Goal: Information Seeking & Learning: Learn about a topic

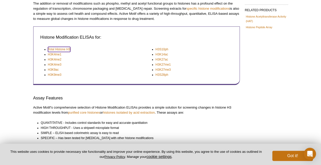
scroll to position [87, 0]
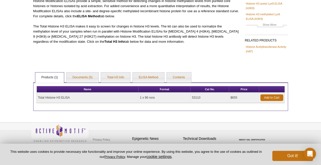
scroll to position [62, 0]
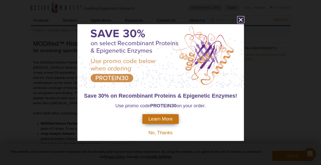
click at [243, 21] on icon "close" at bounding box center [240, 19] width 6 height 6
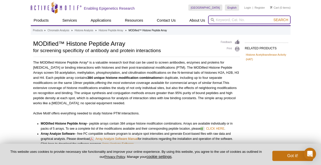
click at [231, 21] on input "search" at bounding box center [249, 19] width 82 height 9
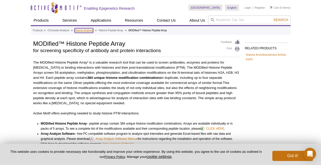
click at [83, 31] on link "Histone Analysis" at bounding box center [84, 30] width 19 height 5
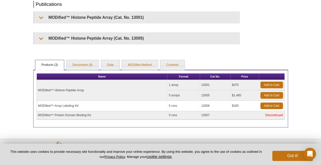
scroll to position [217, 0]
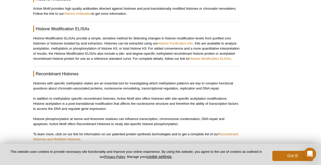
scroll to position [481, 0]
click at [221, 56] on link "Histone Modification ELISAs" at bounding box center [210, 58] width 42 height 4
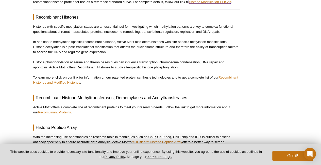
scroll to position [545, 0]
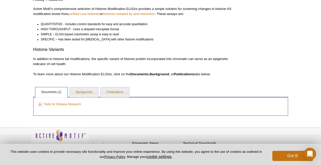
scroll to position [192, 0]
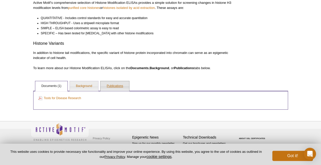
click at [123, 85] on link "Publications" at bounding box center [114, 86] width 29 height 10
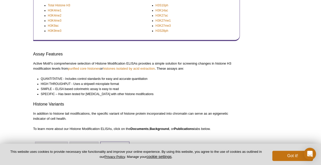
scroll to position [131, 0]
